Goal: Navigation & Orientation: Find specific page/section

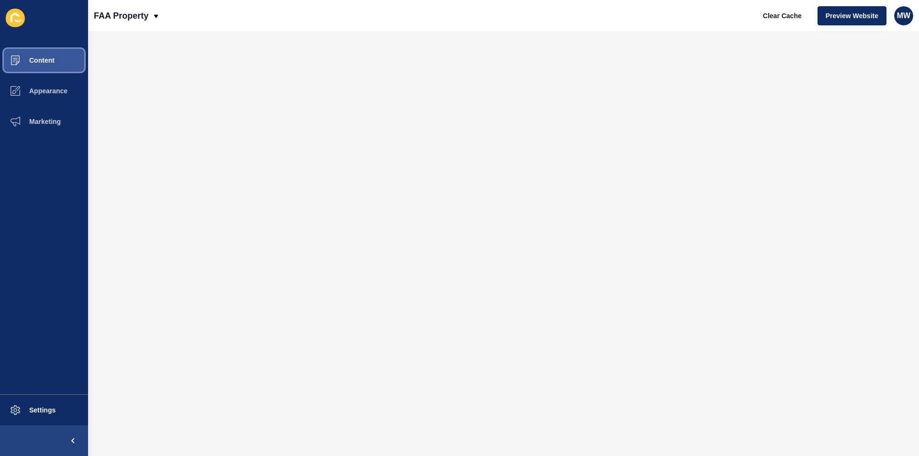
click at [43, 61] on span "Content" at bounding box center [27, 60] width 56 height 8
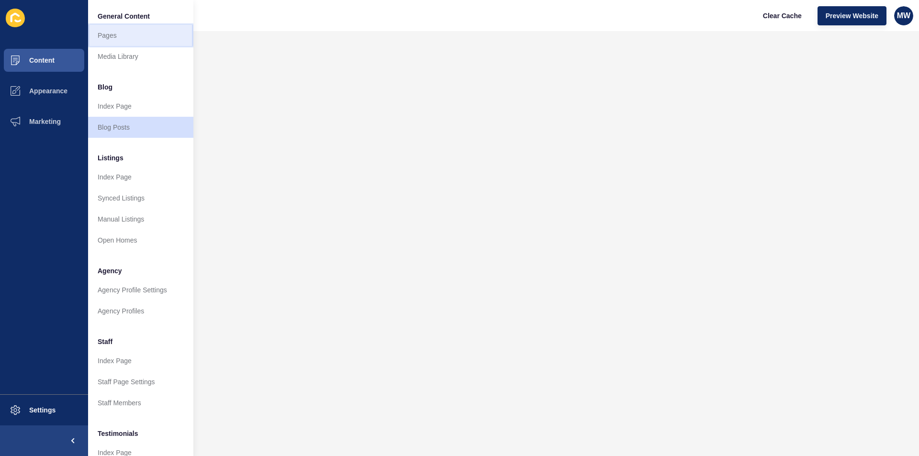
click at [118, 34] on link "Pages" at bounding box center [140, 35] width 105 height 21
